Goal: Information Seeking & Learning: Learn about a topic

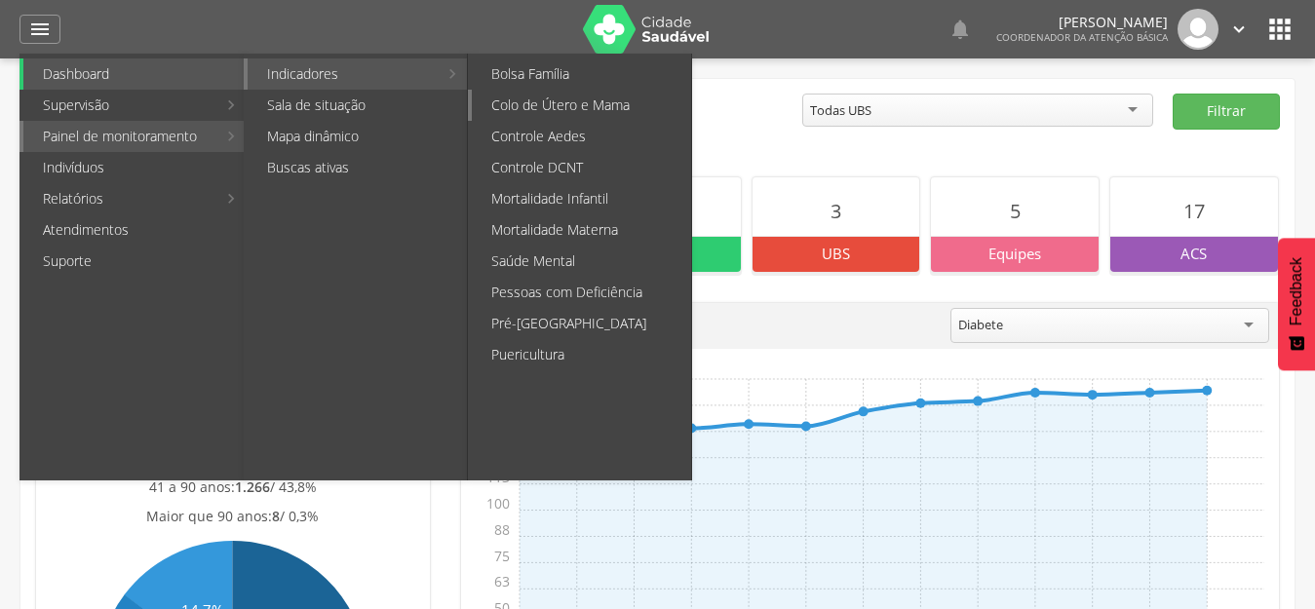
click at [623, 108] on link "Colo de Útero e Mama" at bounding box center [581, 105] width 219 height 31
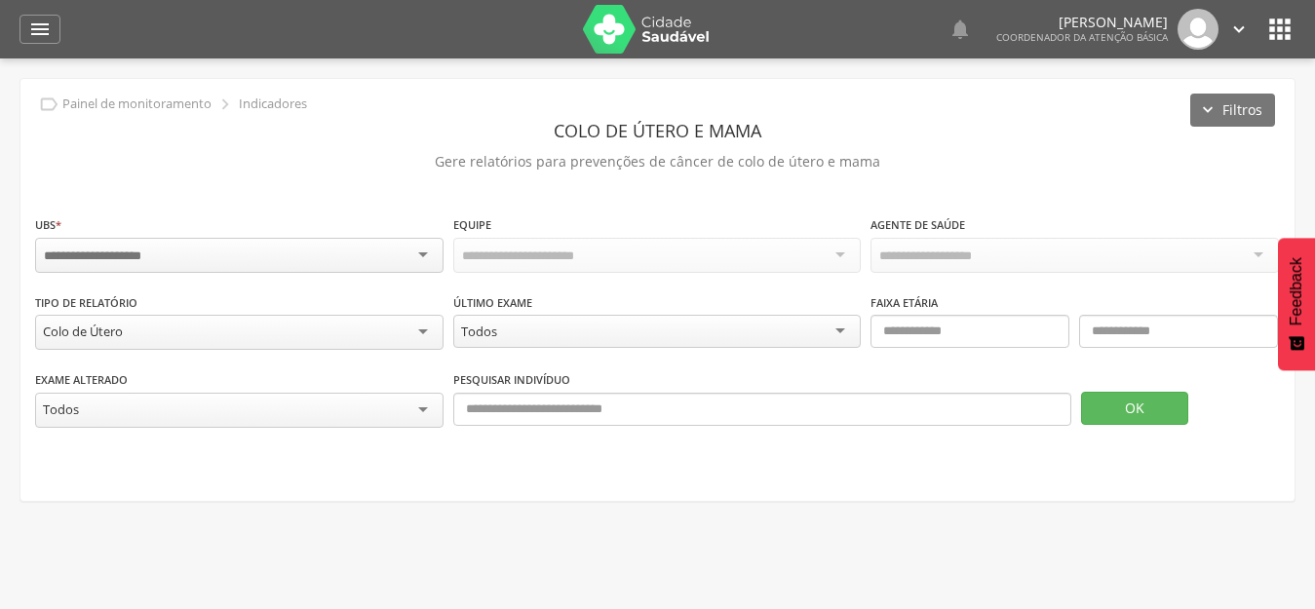
click at [404, 242] on div at bounding box center [239, 255] width 409 height 35
click at [145, 339] on div "Colo de Útero" at bounding box center [239, 332] width 409 height 35
click at [145, 339] on div "Colo de Útero" at bounding box center [239, 331] width 409 height 33
click at [917, 430] on div "Exame alterado ***** Todos Pesquisar indivíduo OK" at bounding box center [657, 407] width 1245 height 78
click at [1131, 412] on button "OK" at bounding box center [1134, 406] width 107 height 33
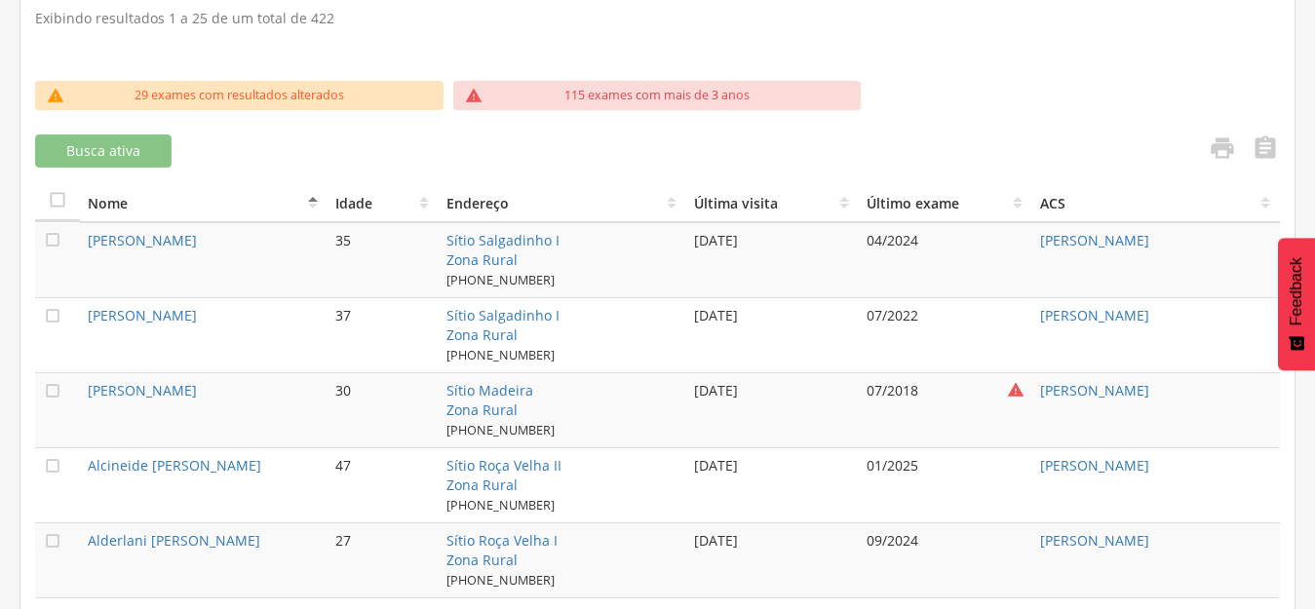
scroll to position [620, 0]
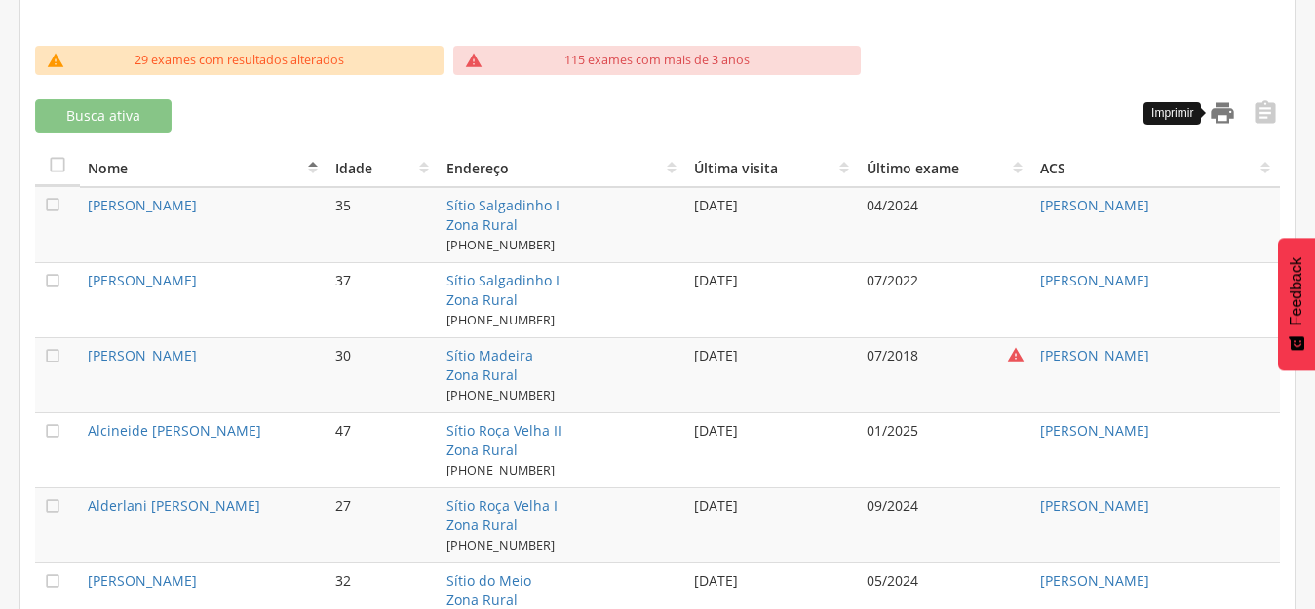
click at [1216, 111] on icon "" at bounding box center [1222, 112] width 27 height 27
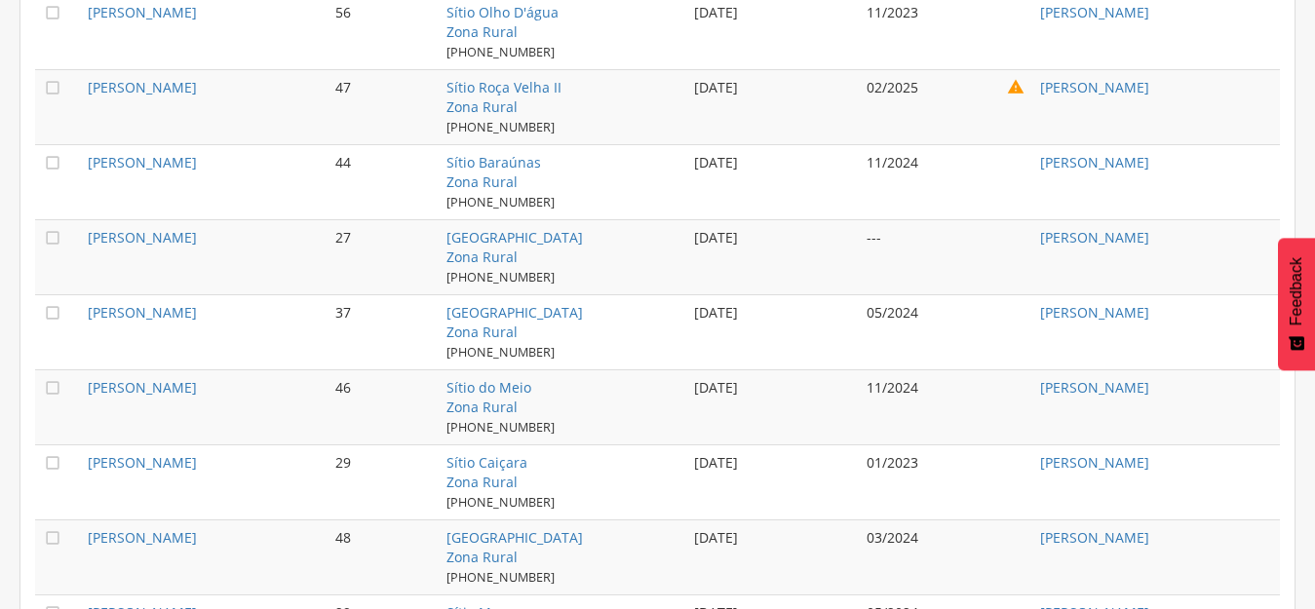
scroll to position [2179, 0]
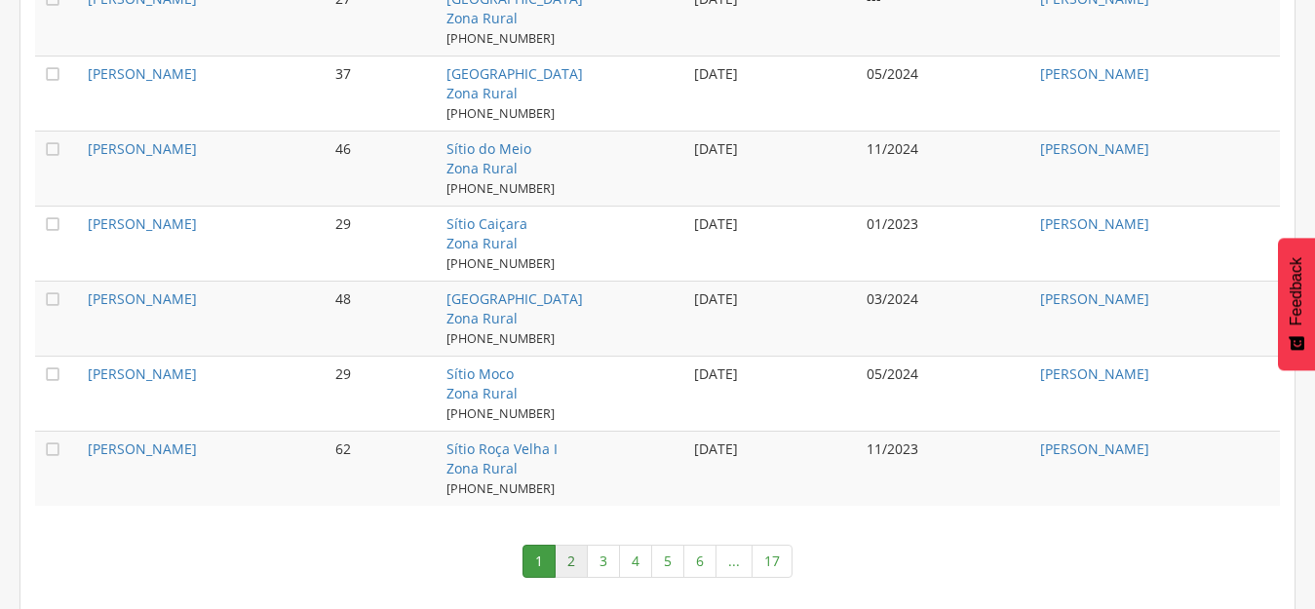
click at [581, 561] on link "2" at bounding box center [571, 561] width 33 height 33
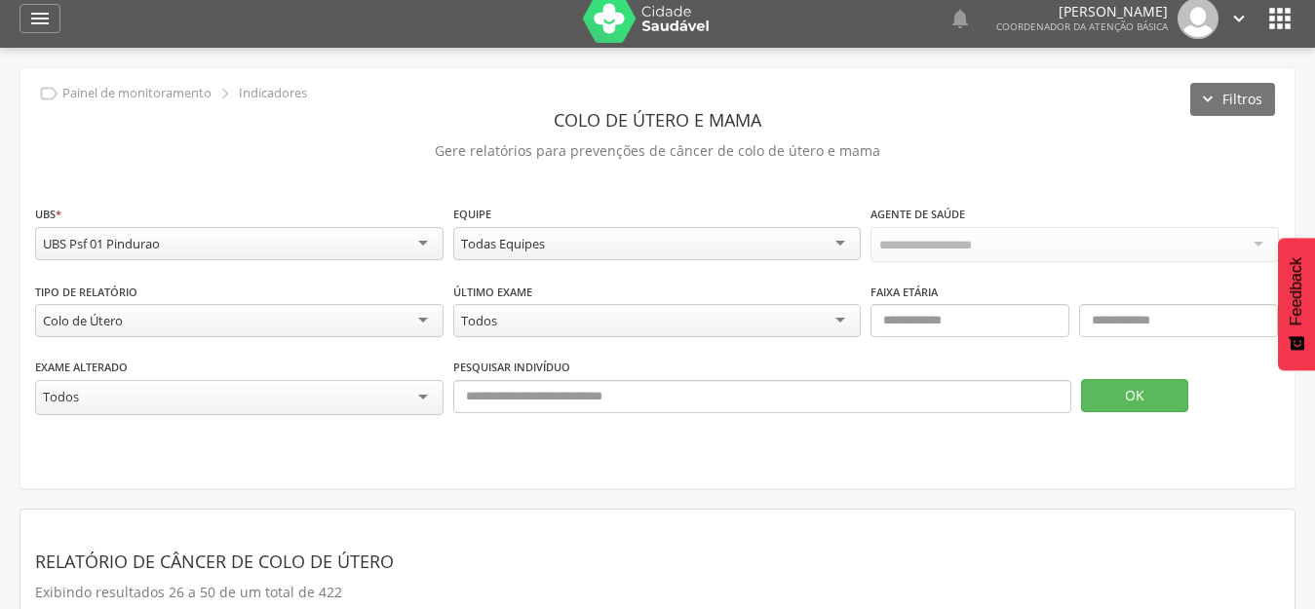
scroll to position [0, 0]
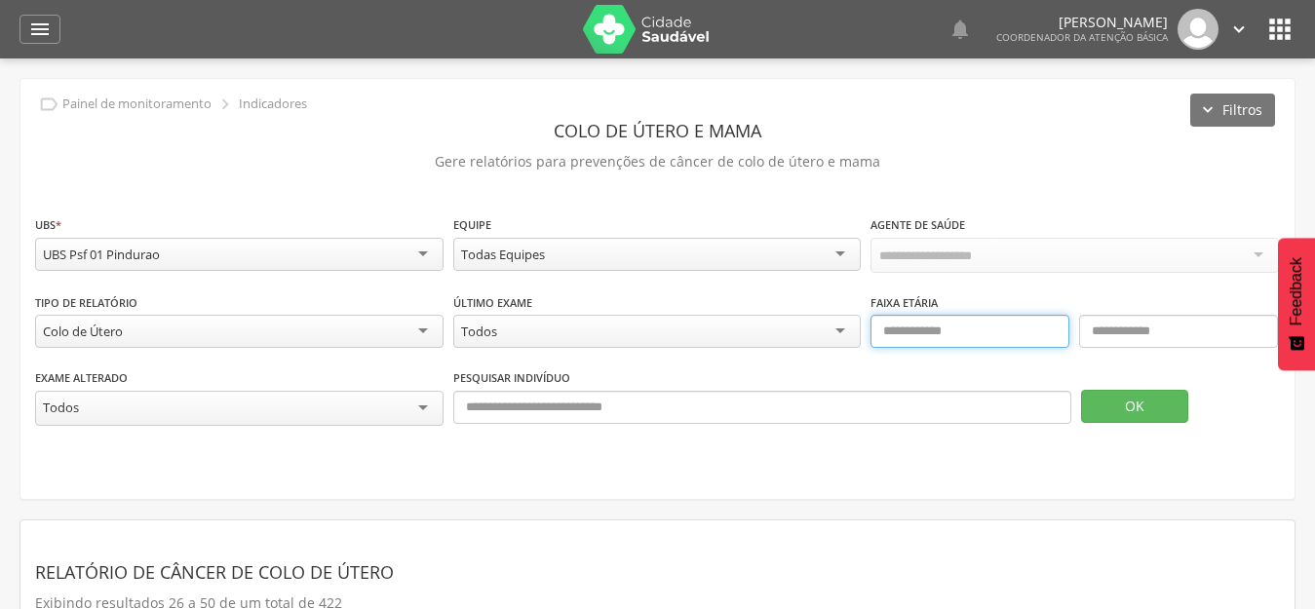
click at [930, 328] on input "text" at bounding box center [970, 331] width 199 height 33
type input "**"
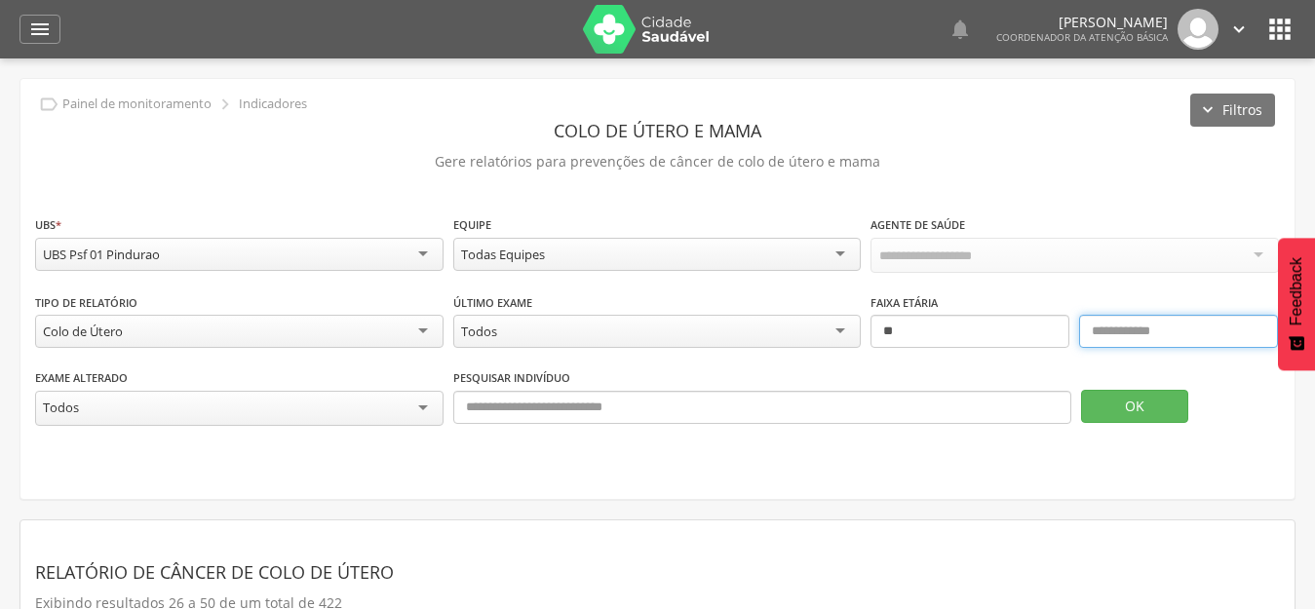
click at [1161, 335] on input "text" at bounding box center [1179, 331] width 199 height 33
type input "**"
click at [1146, 413] on button "OK" at bounding box center [1134, 406] width 107 height 33
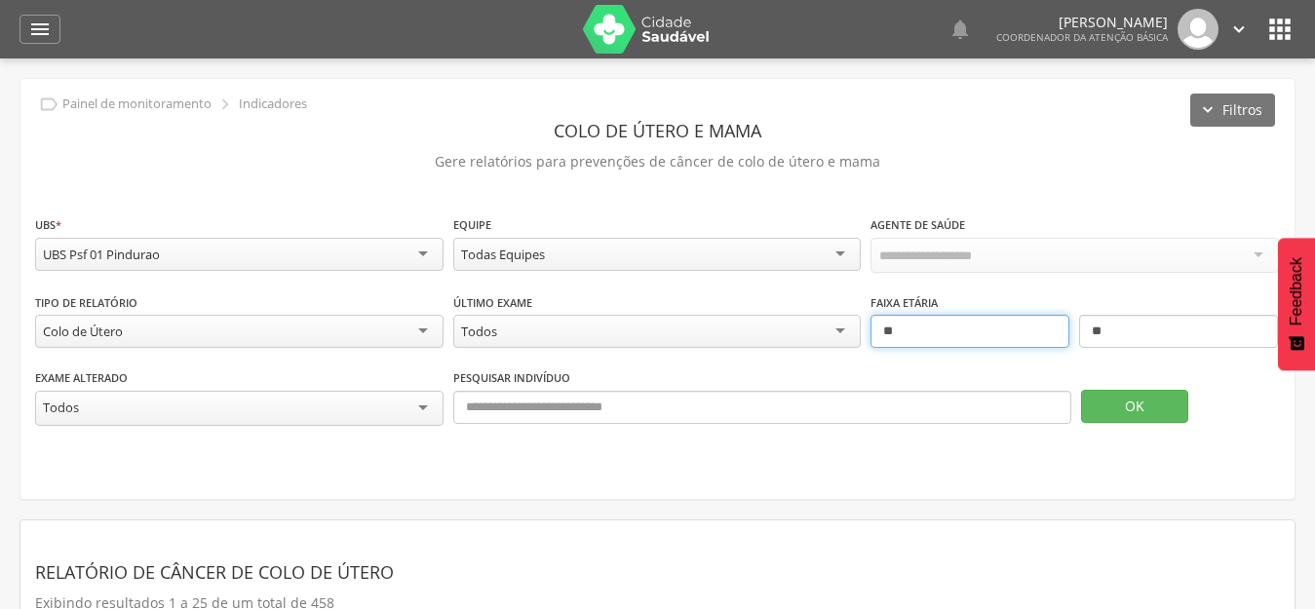
click at [923, 331] on input "**" at bounding box center [970, 331] width 199 height 33
click at [520, 467] on div "**********" at bounding box center [657, 289] width 1275 height 420
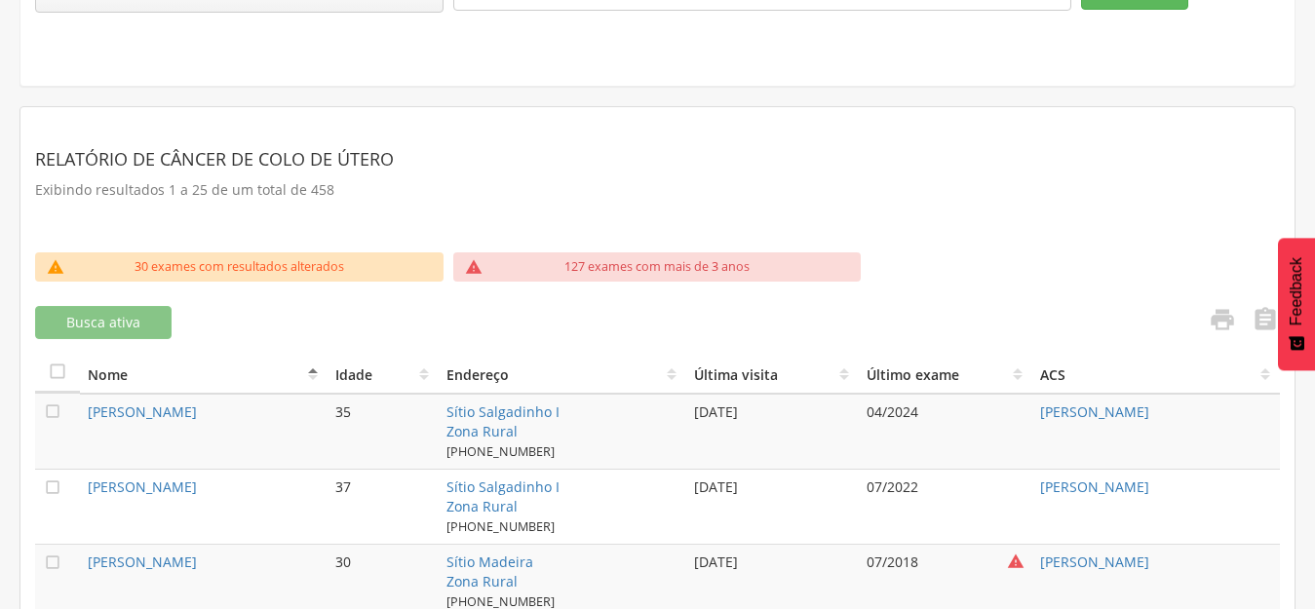
scroll to position [390, 0]
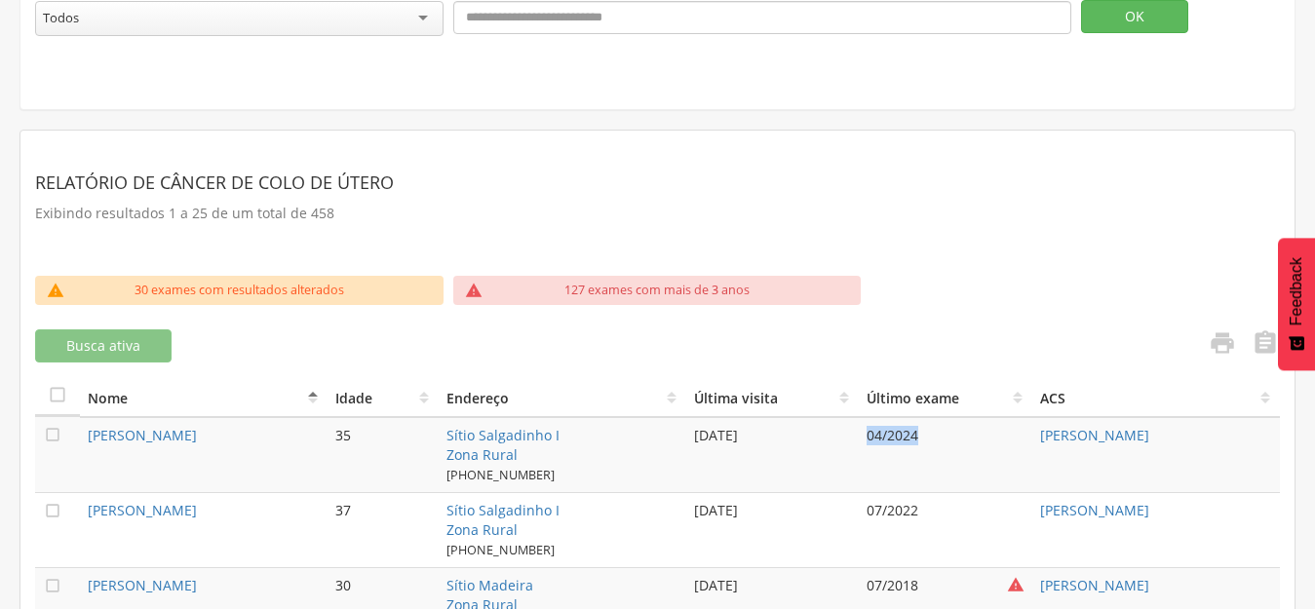
drag, startPoint x: 940, startPoint y: 434, endPoint x: 866, endPoint y: 434, distance: 74.1
click at [866, 434] on td "04/2024" at bounding box center [946, 455] width 174 height 76
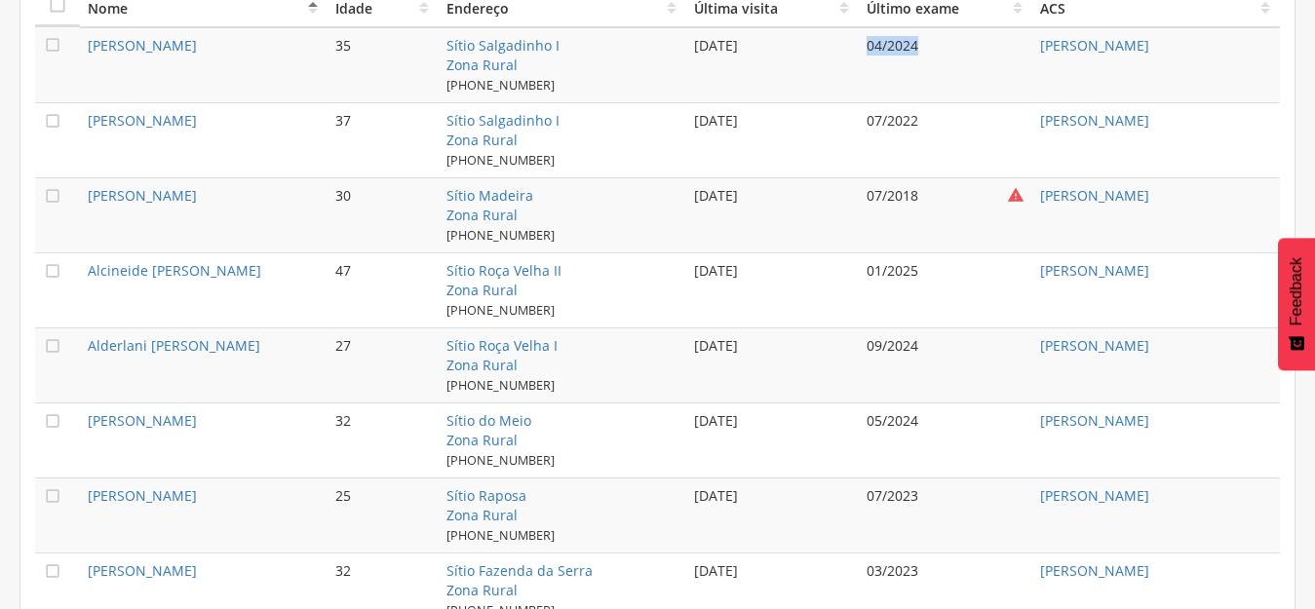
scroll to position [0, 0]
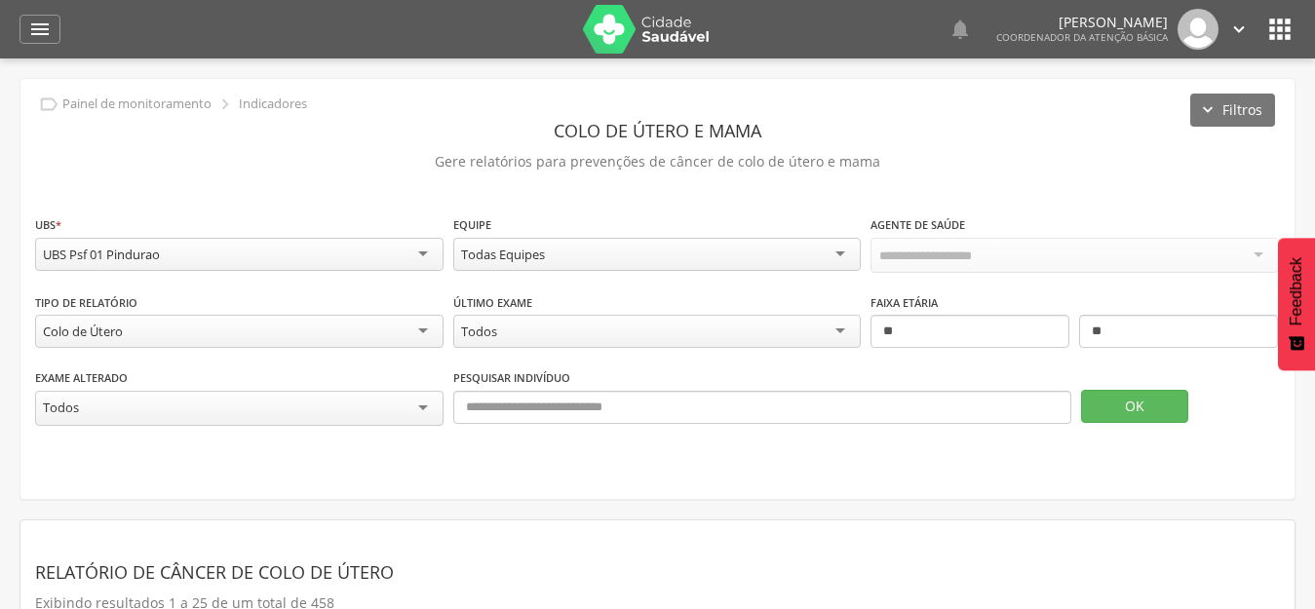
click at [1051, 210] on div "**********" at bounding box center [657, 289] width 1275 height 420
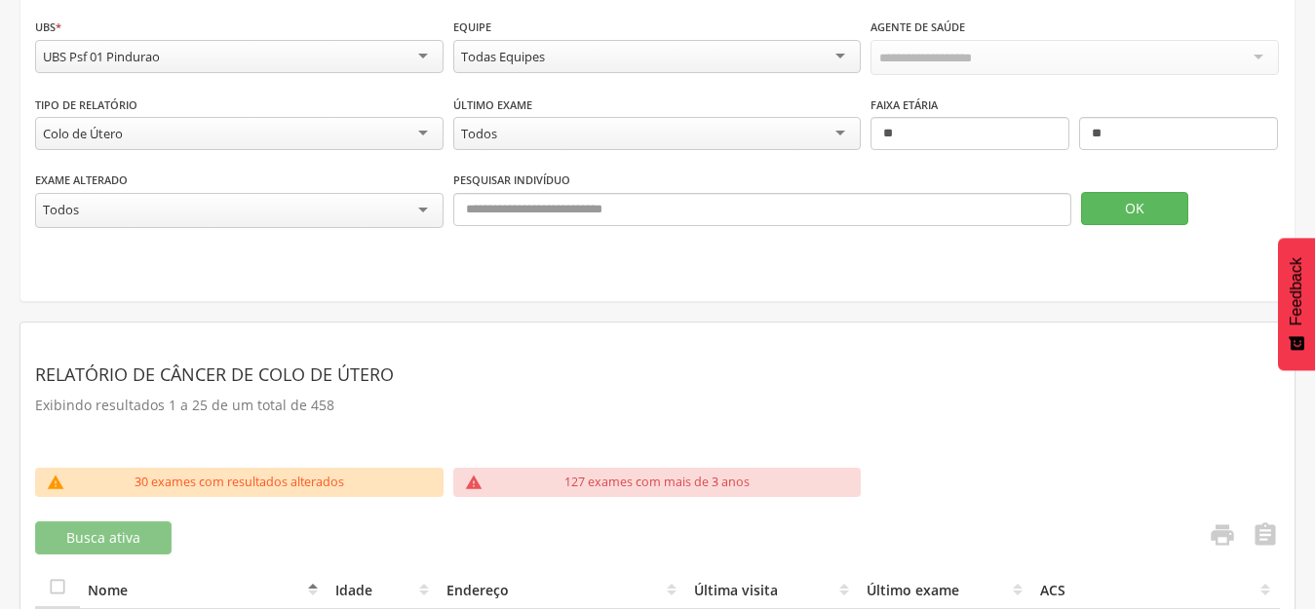
scroll to position [488, 0]
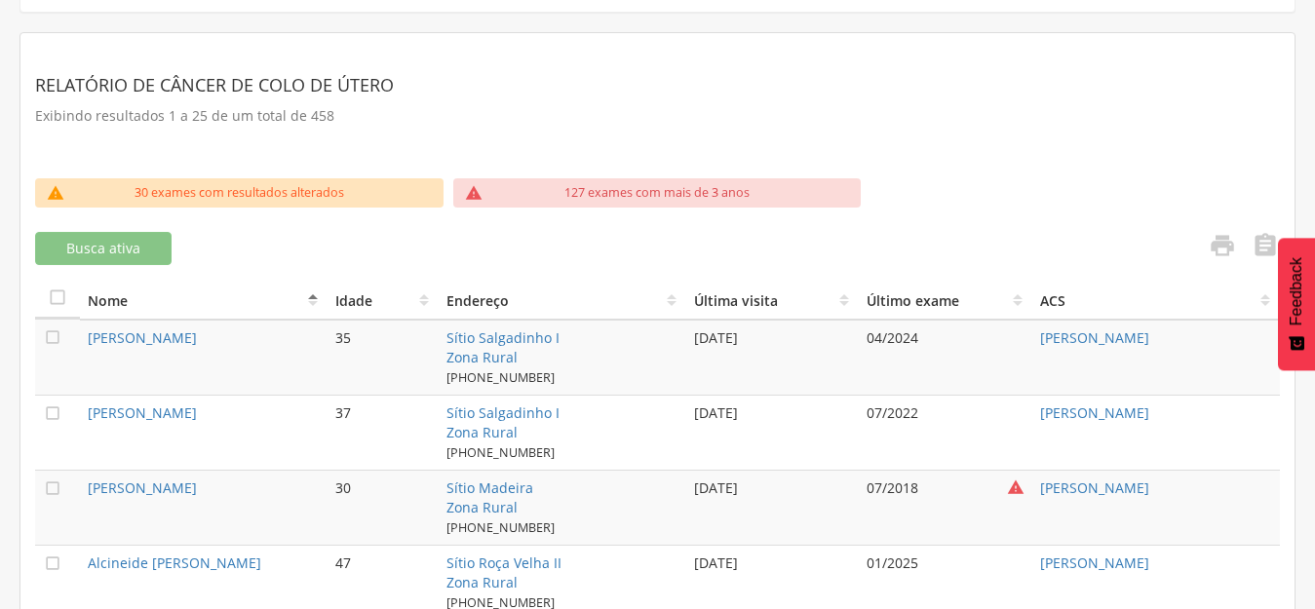
click at [1050, 115] on p "Exibindo resultados 1 a 25 de um total de 458" at bounding box center [657, 115] width 1245 height 27
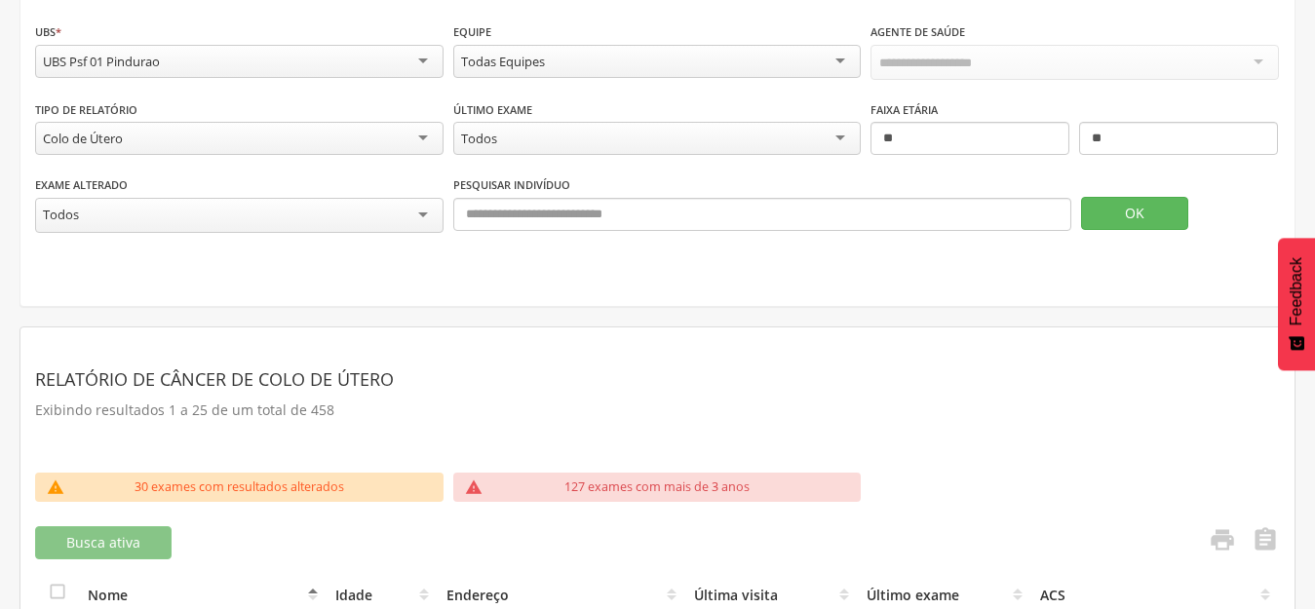
scroll to position [195, 0]
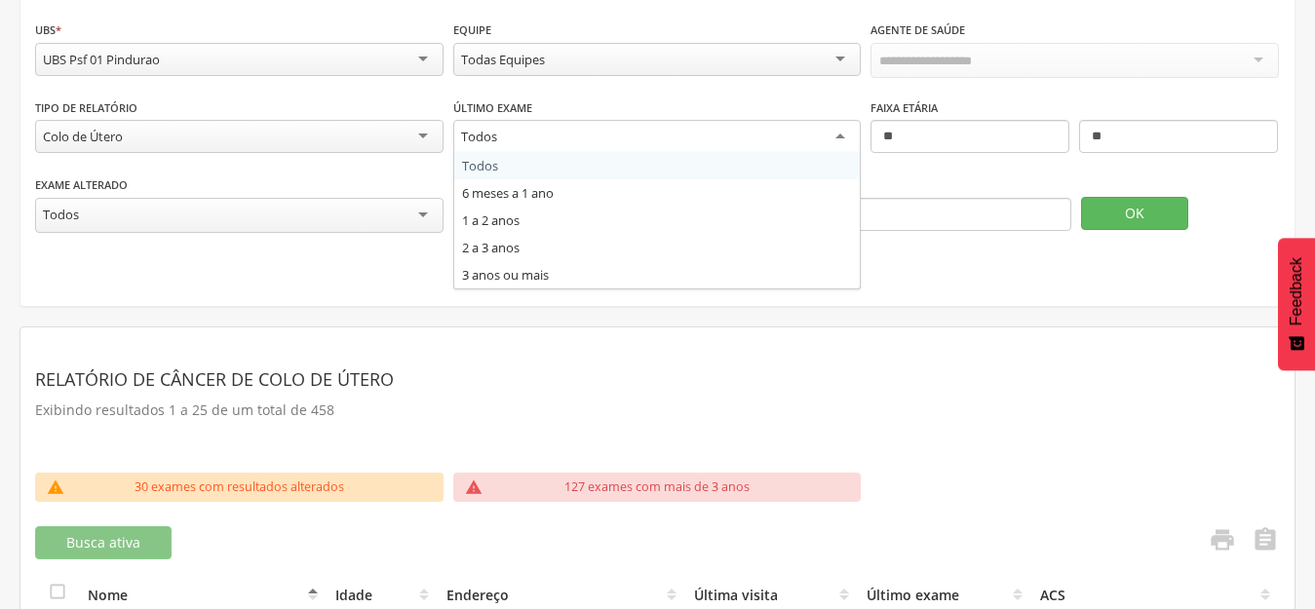
click at [572, 136] on div "Todos" at bounding box center [657, 137] width 409 height 35
click at [744, 342] on section "Relatório de Câncer de Colo de Útero Exibindo resultados 1 a 25 de um total de …" at bounding box center [657, 407] width 1245 height 131
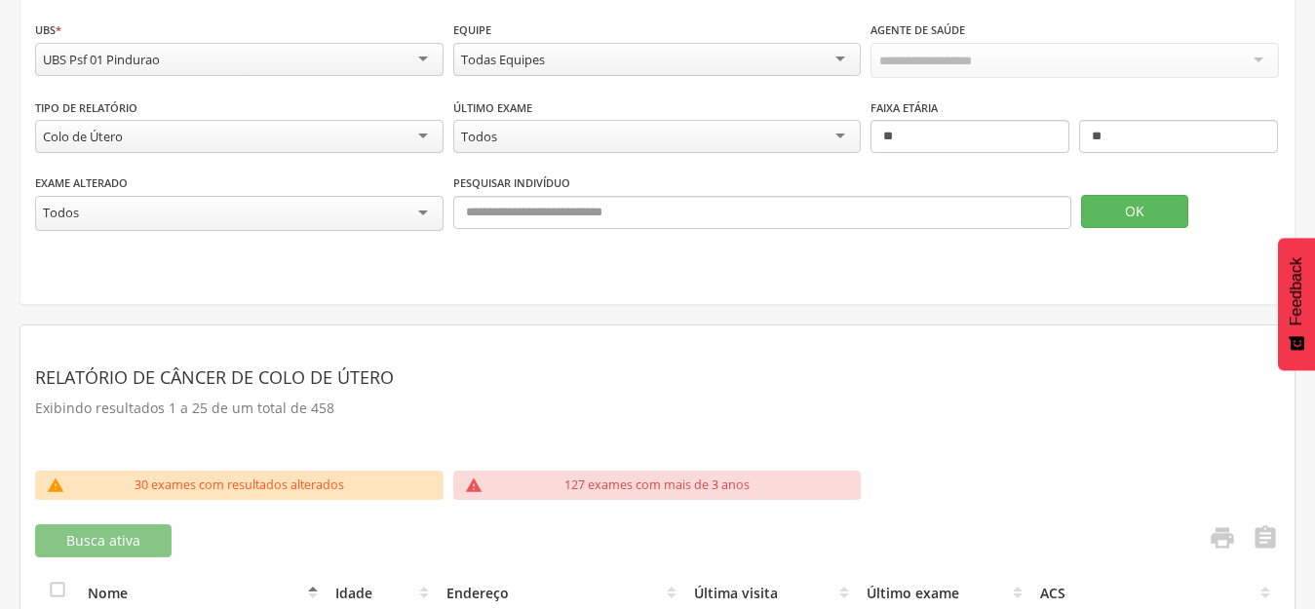
click at [540, 122] on div "Todos" at bounding box center [657, 136] width 409 height 33
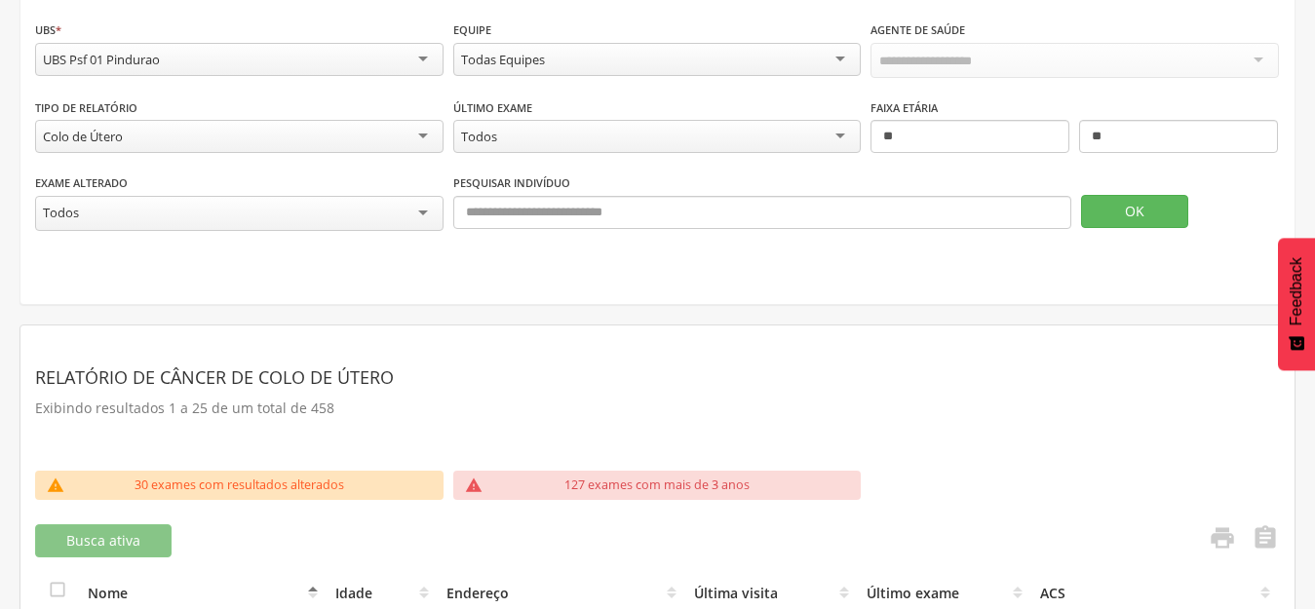
click at [618, 419] on div "Relatório de Câncer de Colo de Útero Exibindo resultados 1 a 25 de um total de …" at bounding box center [657, 396] width 1245 height 72
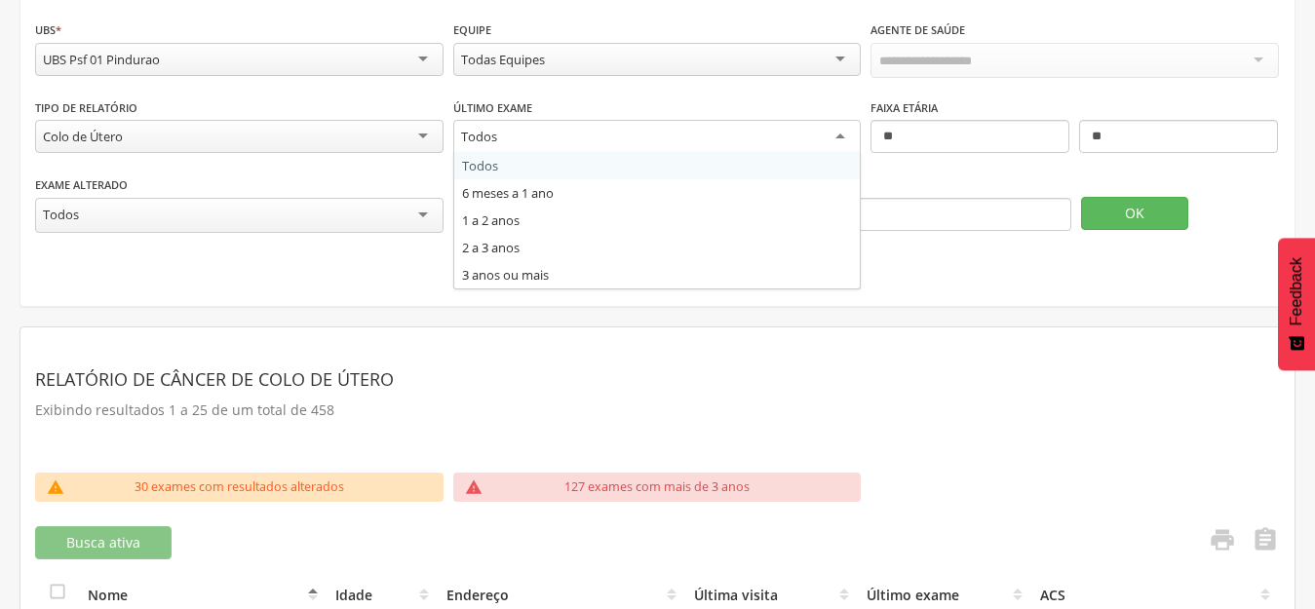
click at [476, 144] on div "Todos" at bounding box center [657, 137] width 409 height 35
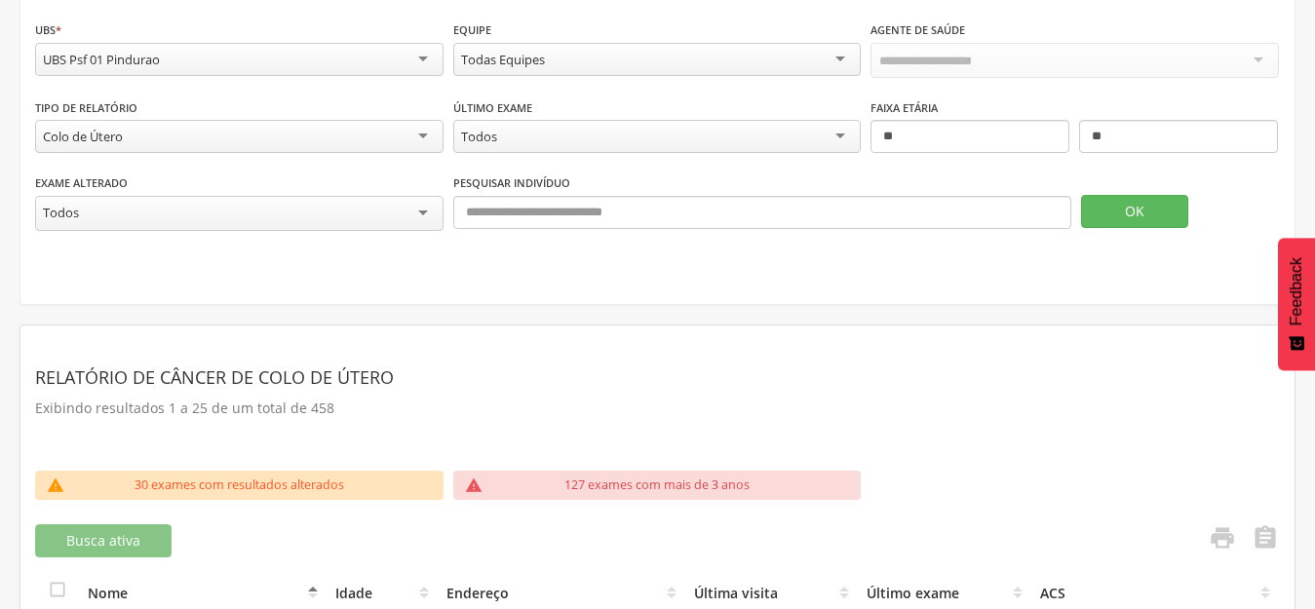
click at [540, 398] on p "Exibindo resultados 1 a 25 de um total de 458" at bounding box center [657, 408] width 1245 height 27
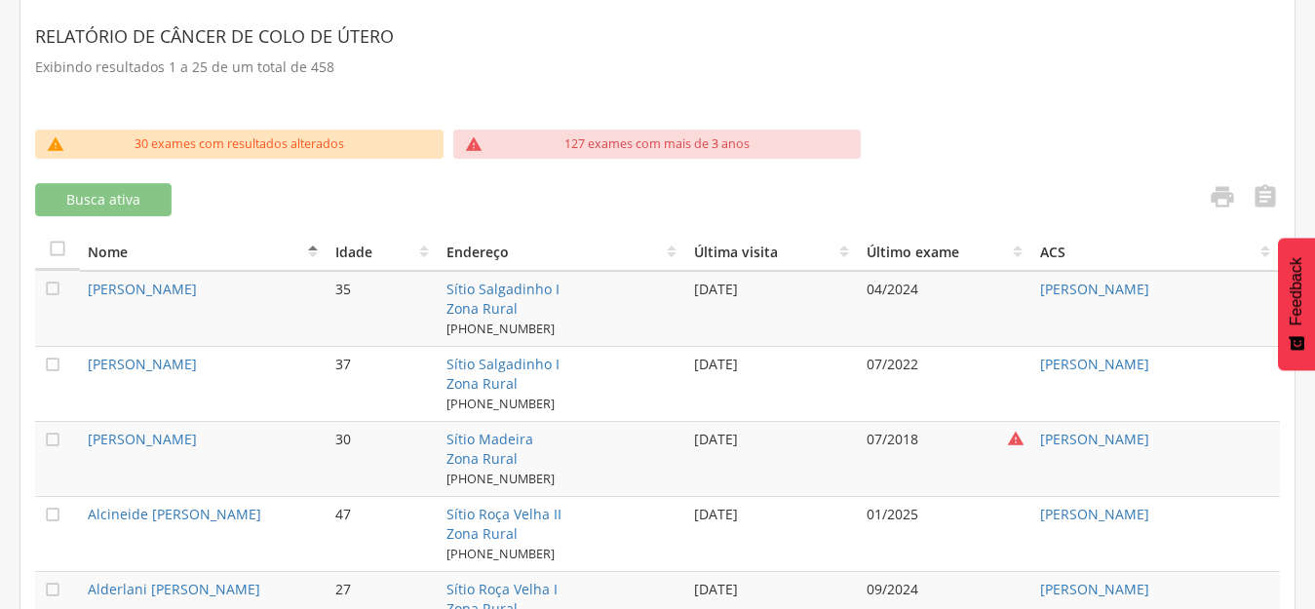
scroll to position [585, 0]
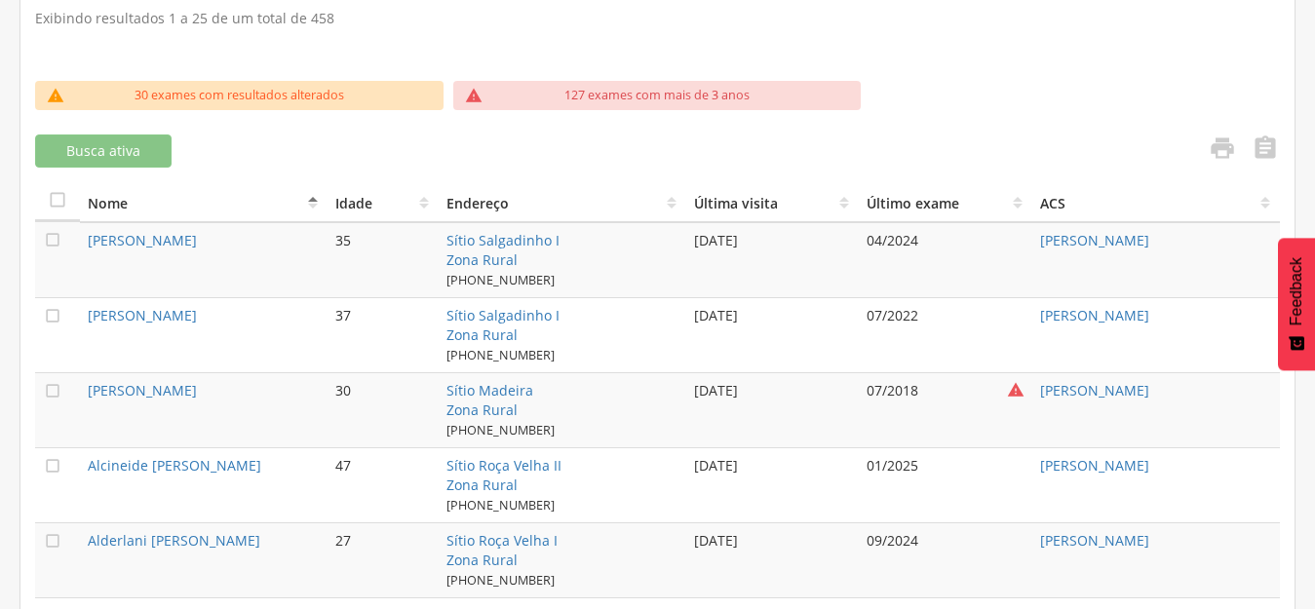
click at [913, 242] on div "04/2024" at bounding box center [946, 241] width 158 height 20
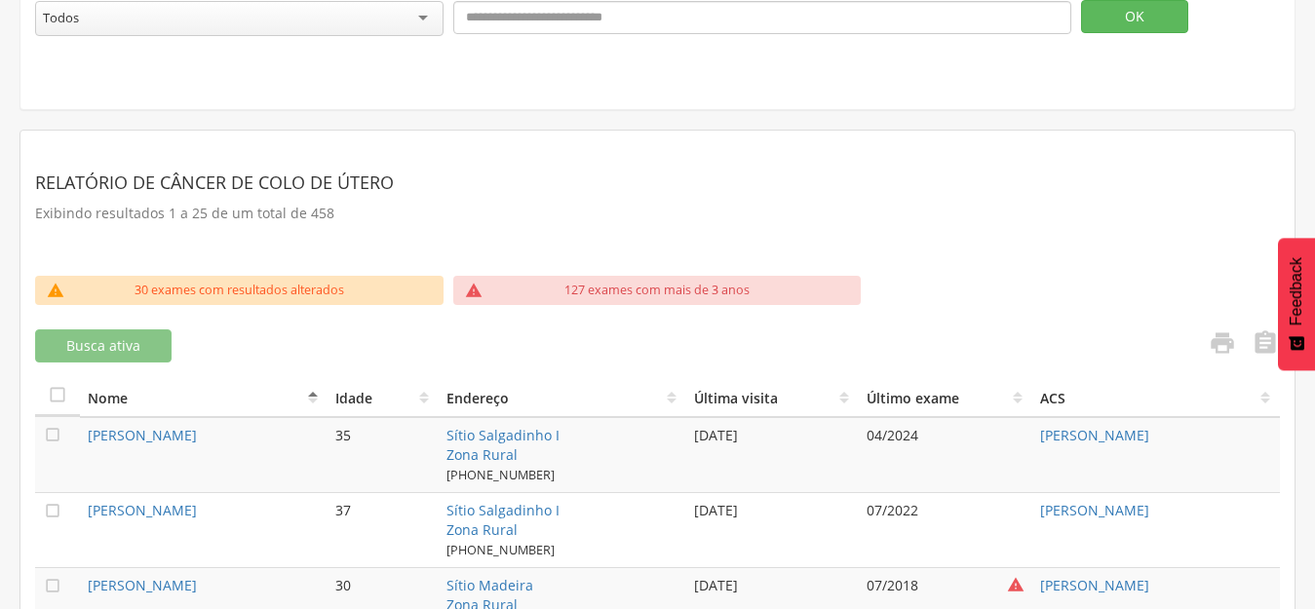
scroll to position [0, 0]
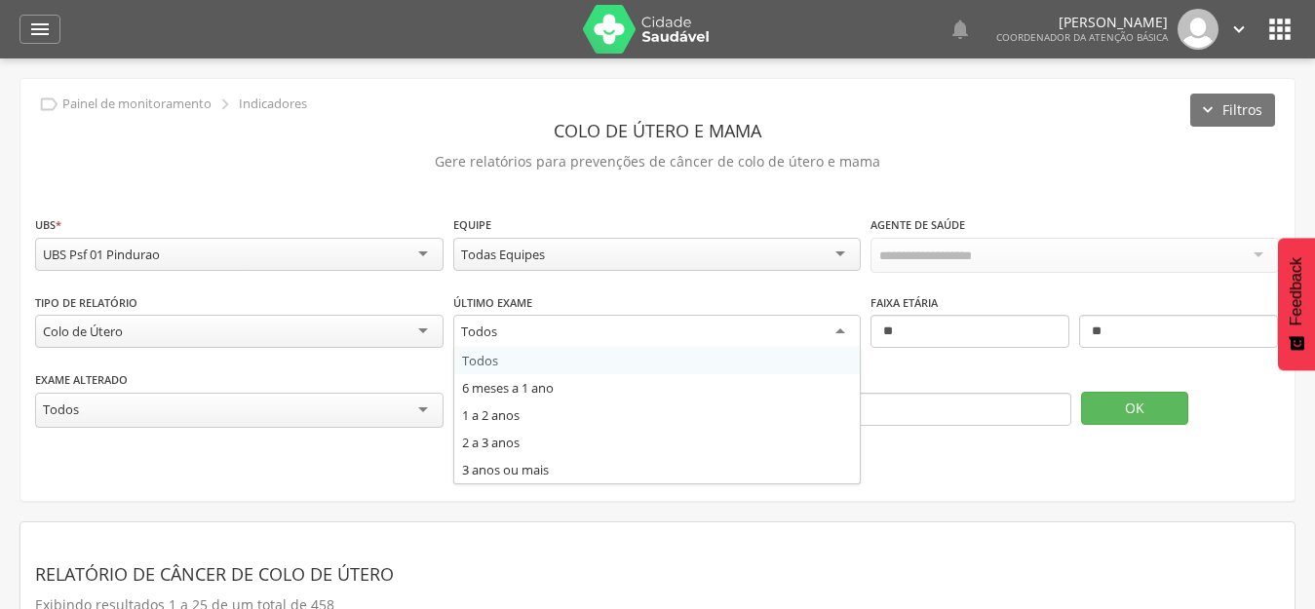
click at [521, 329] on div "Todos" at bounding box center [657, 332] width 409 height 35
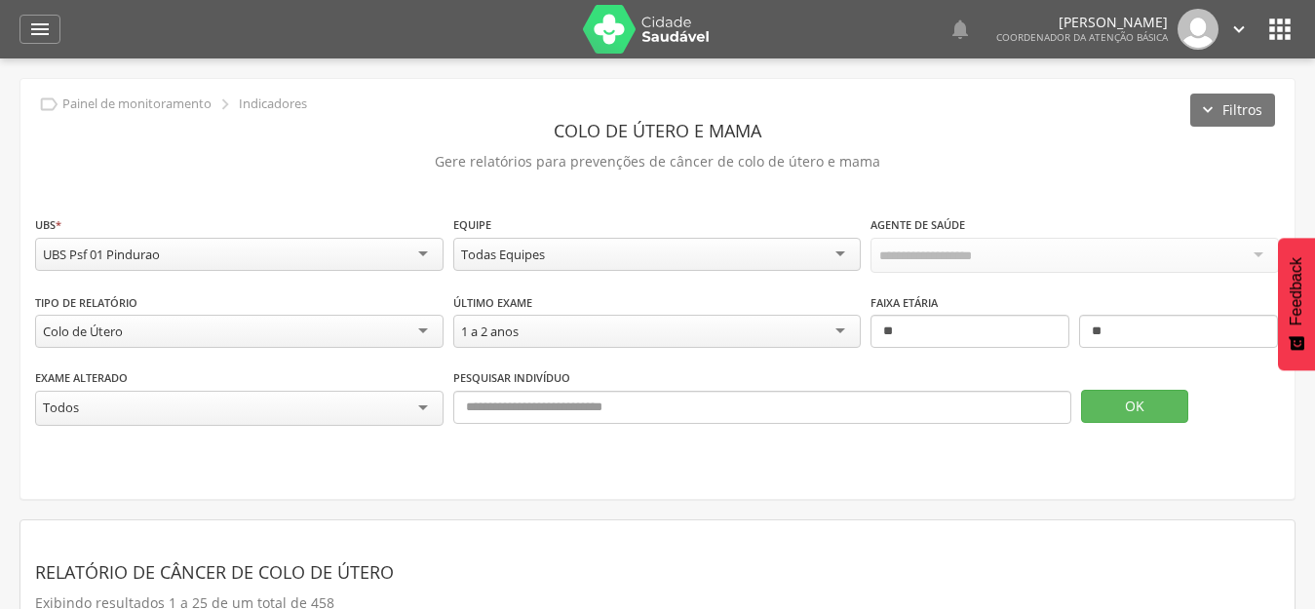
click at [828, 326] on div "1 a 2 anos" at bounding box center [657, 331] width 409 height 33
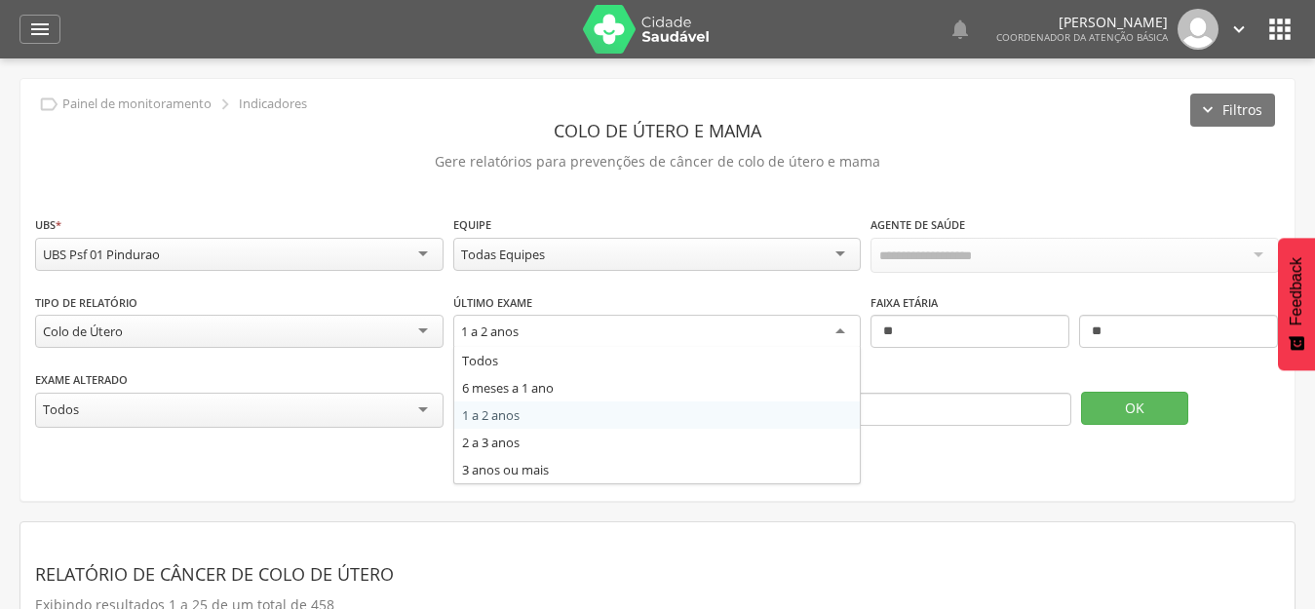
click at [509, 412] on fieldset "**********" at bounding box center [657, 331] width 1245 height 233
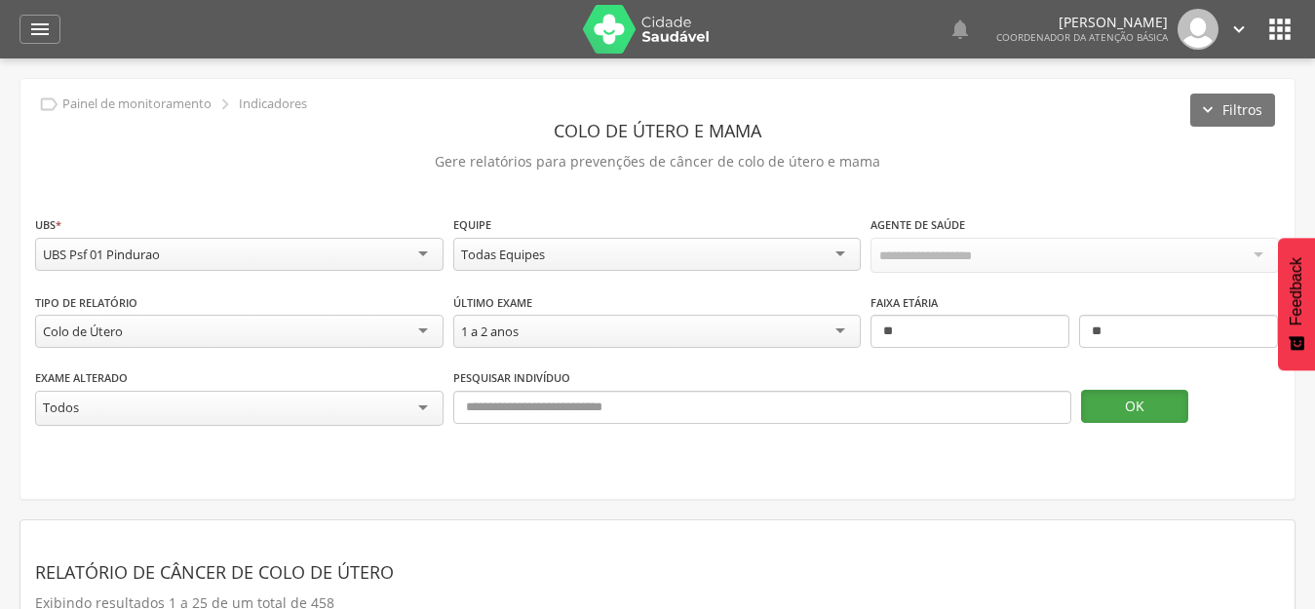
click at [1158, 409] on button "OK" at bounding box center [1134, 406] width 107 height 33
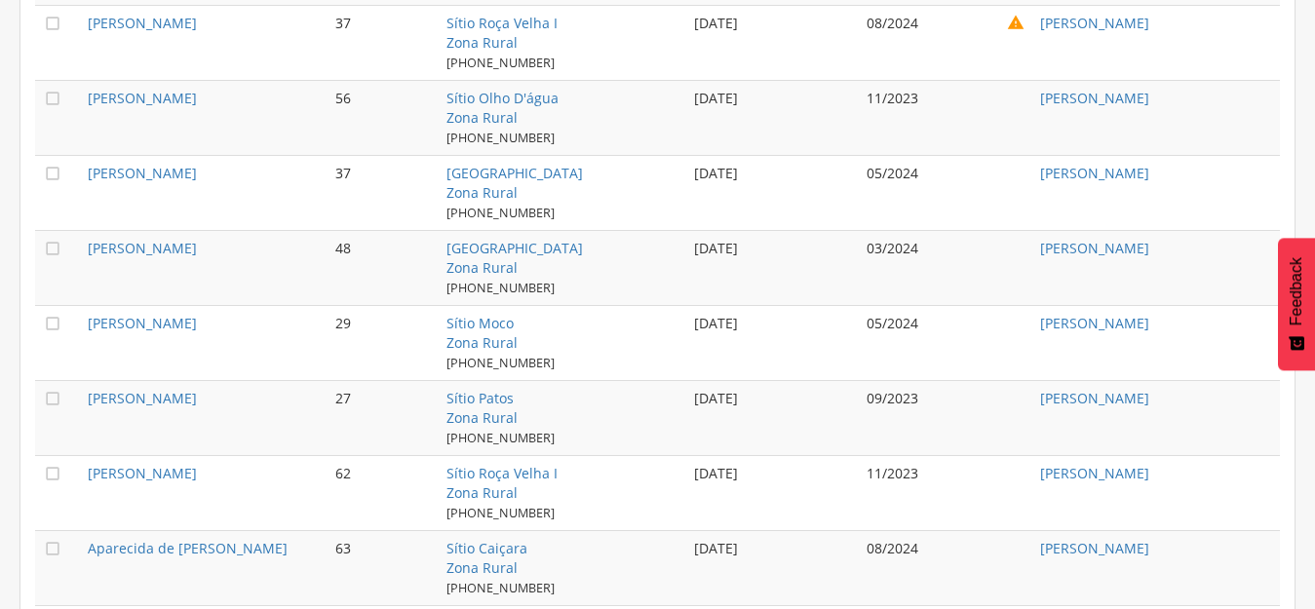
scroll to position [326, 0]
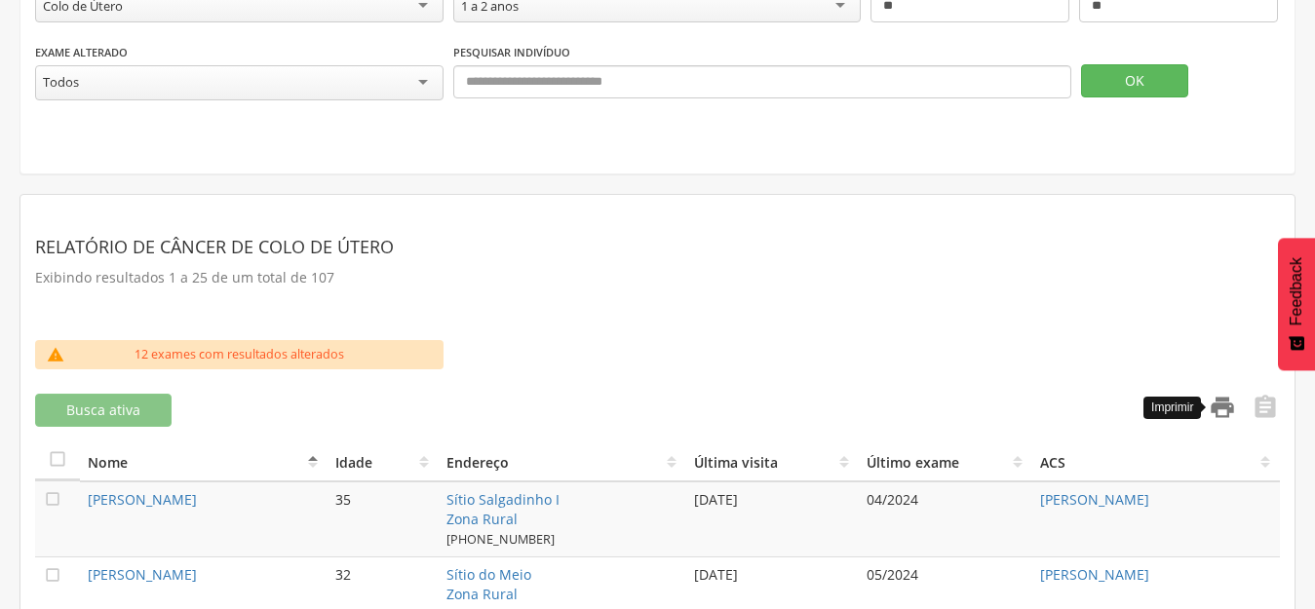
click at [1220, 402] on icon "" at bounding box center [1222, 407] width 27 height 27
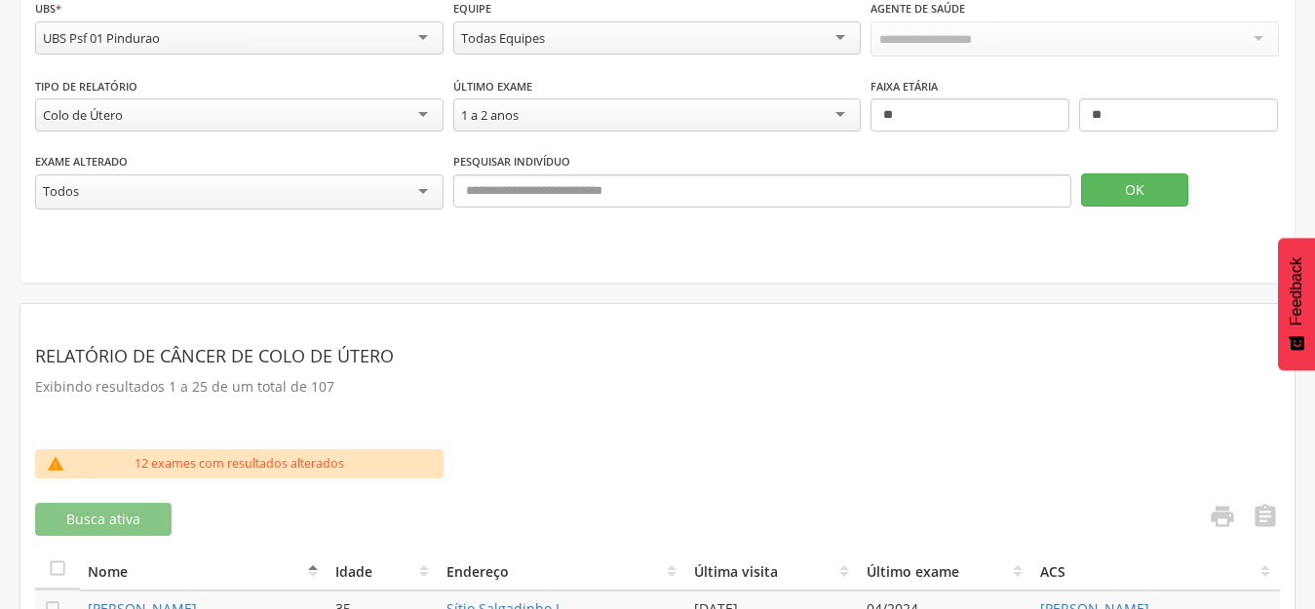
scroll to position [33, 0]
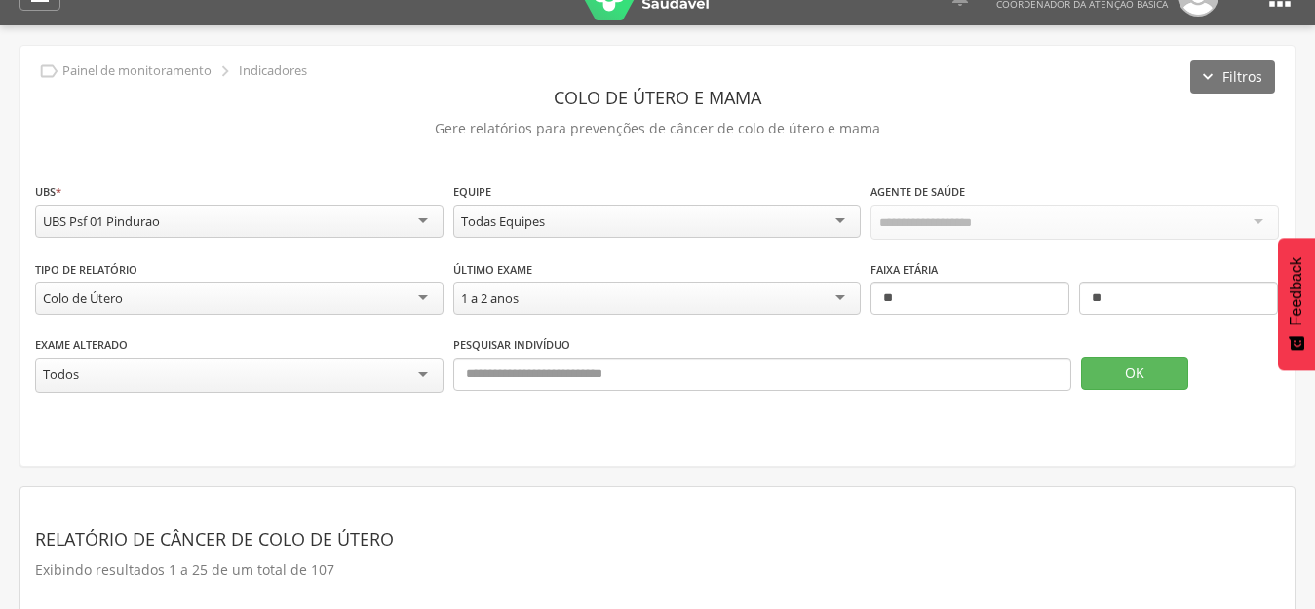
click at [477, 302] on div "1 a 2 anos" at bounding box center [490, 299] width 58 height 18
click at [1132, 376] on button "OK" at bounding box center [1134, 373] width 107 height 33
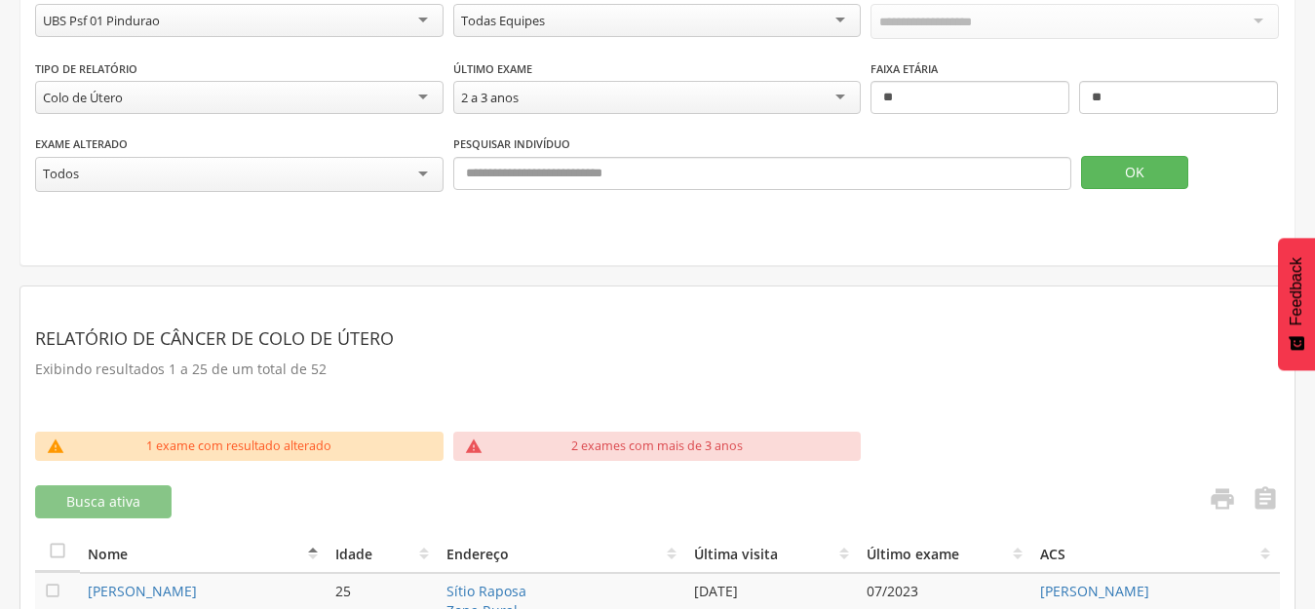
scroll to position [228, 0]
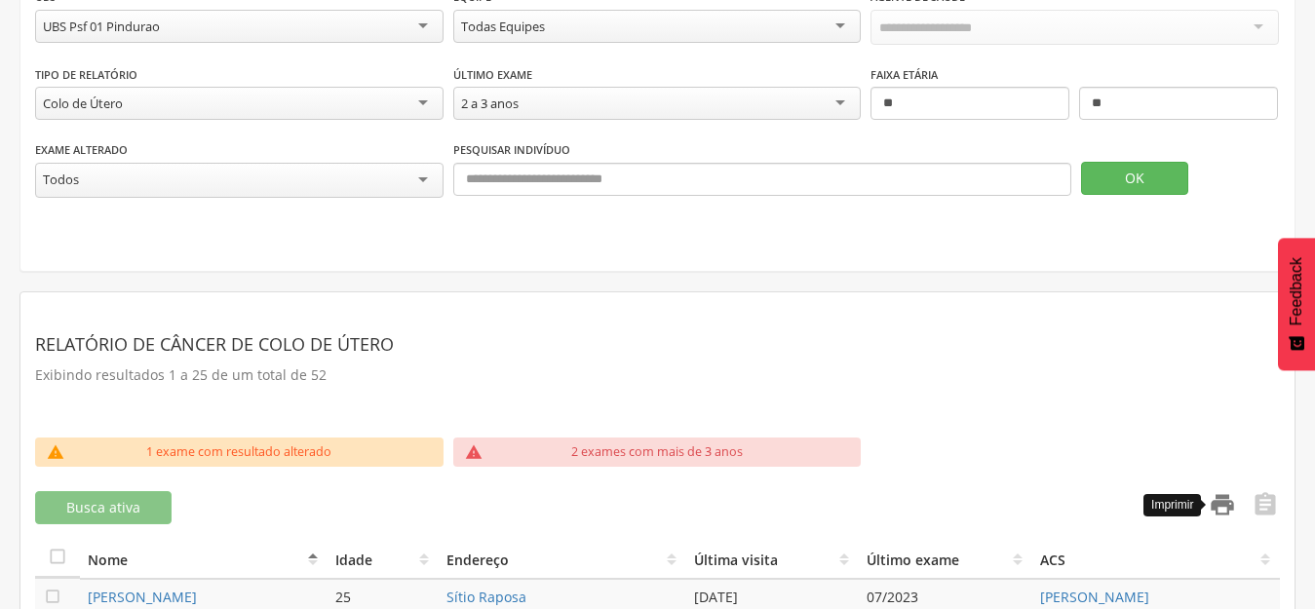
click at [1212, 506] on icon "" at bounding box center [1222, 504] width 27 height 27
click at [632, 200] on div "Exame alterado ***** Todos Pesquisar indivíduo OK" at bounding box center [657, 178] width 1245 height 78
click at [574, 388] on div "Relatório de Câncer de Colo de Útero Exibindo resultados 1 a 25 de um total de …" at bounding box center [657, 363] width 1245 height 72
drag, startPoint x: 654, startPoint y: 323, endPoint x: 621, endPoint y: 366, distance: 54.2
click at [653, 327] on header "Relatório de Câncer de Colo de Útero" at bounding box center [657, 344] width 1245 height 35
